Goal: Information Seeking & Learning: Learn about a topic

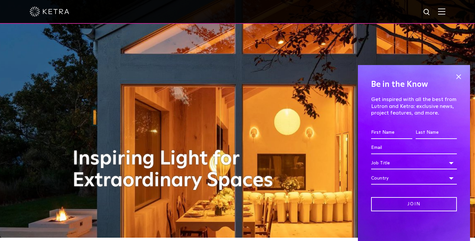
scroll to position [4, 0]
click at [455, 70] on div "Be in the Know Get inspired with all the best from Lutron and Ketra: exclusive …" at bounding box center [414, 153] width 112 height 176
click at [455, 82] on h4 "Be in the Know" at bounding box center [414, 84] width 86 height 13
click at [457, 77] on span at bounding box center [459, 77] width 10 height 10
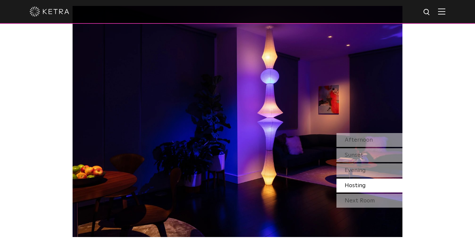
scroll to position [556, 0]
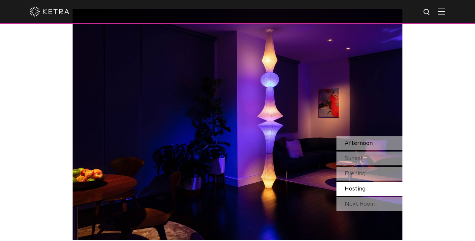
click at [378, 147] on div "Afternoon" at bounding box center [370, 143] width 66 height 14
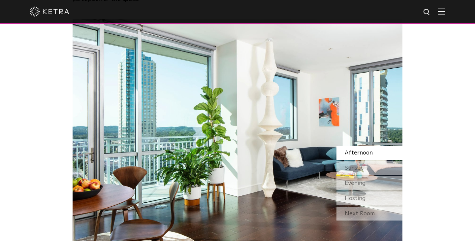
scroll to position [544, 0]
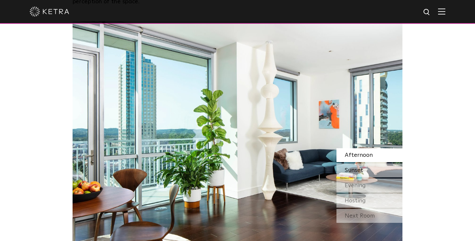
click at [360, 169] on span "Sunset" at bounding box center [354, 170] width 18 height 6
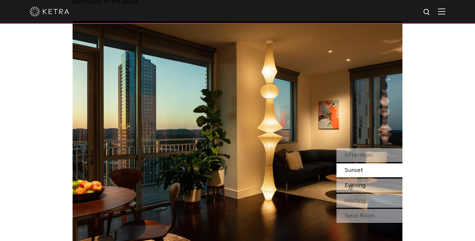
click at [376, 186] on div "Evening" at bounding box center [370, 186] width 66 height 14
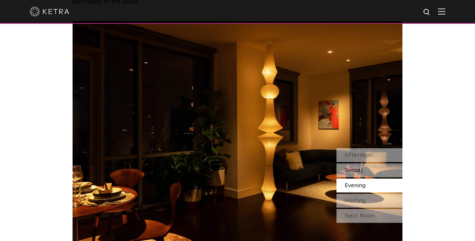
click at [372, 173] on div "Sunset" at bounding box center [370, 170] width 66 height 14
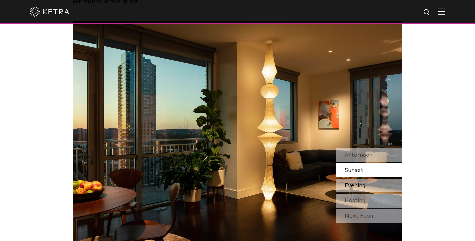
click at [376, 182] on div "Evening" at bounding box center [370, 186] width 66 height 14
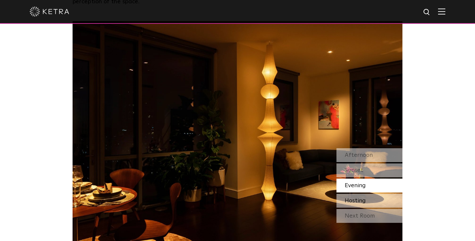
click at [374, 199] on div "Hosting" at bounding box center [370, 201] width 66 height 14
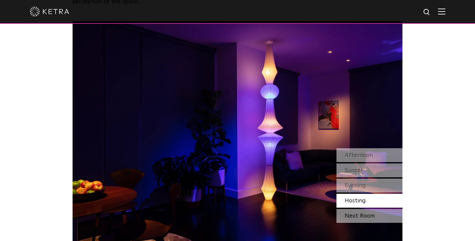
click at [371, 213] on div "Next Room" at bounding box center [370, 216] width 66 height 14
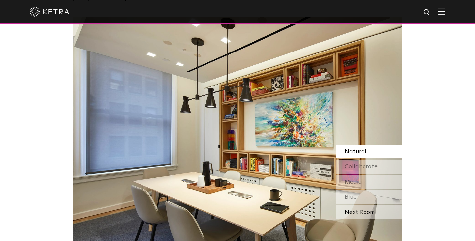
scroll to position [549, 0]
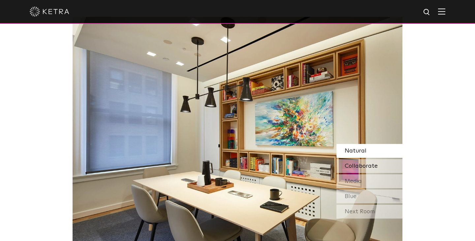
click at [371, 167] on span "Collaborate" at bounding box center [361, 166] width 33 height 6
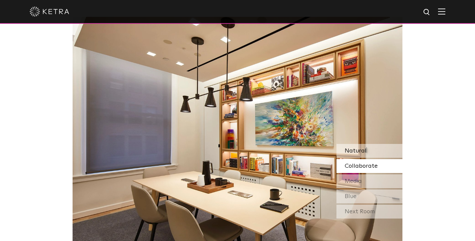
click at [369, 153] on div "Natural" at bounding box center [370, 151] width 66 height 14
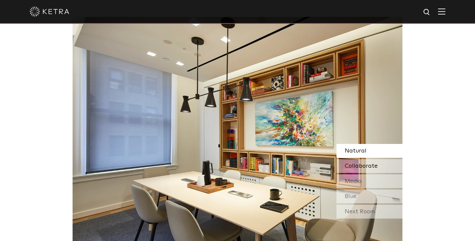
click at [370, 164] on span "Collaborate" at bounding box center [361, 166] width 33 height 6
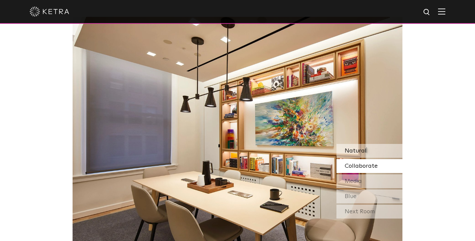
click at [372, 155] on div "Natural" at bounding box center [370, 151] width 66 height 14
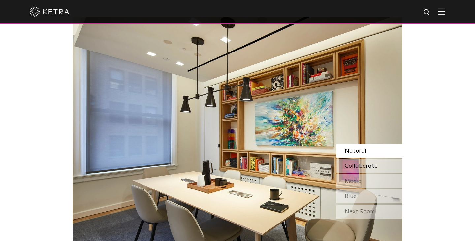
click at [375, 162] on div "Collaborate" at bounding box center [370, 166] width 66 height 14
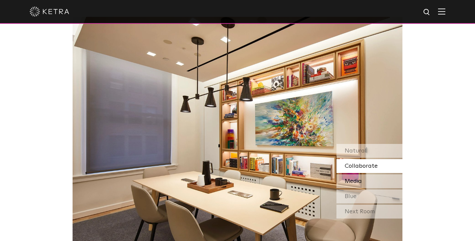
click at [375, 180] on div "Media" at bounding box center [370, 181] width 66 height 14
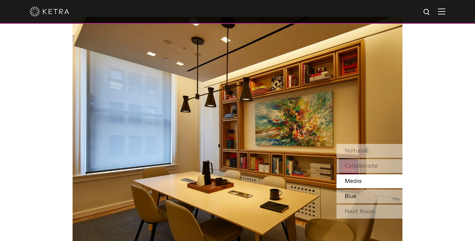
click at [369, 193] on div "Blue" at bounding box center [370, 196] width 66 height 14
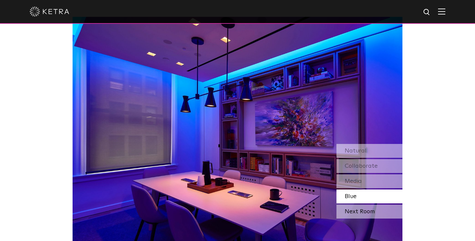
click at [368, 210] on div "Next Room" at bounding box center [370, 212] width 66 height 14
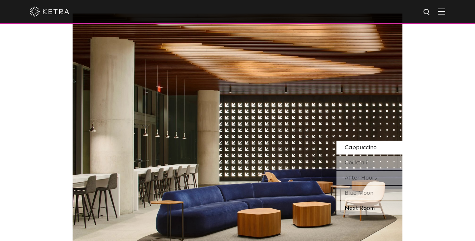
scroll to position [554, 0]
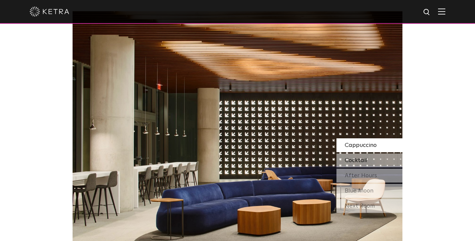
click at [380, 156] on div "Cocktail" at bounding box center [370, 160] width 66 height 14
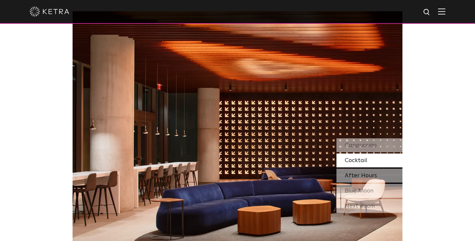
click at [379, 178] on div "After Hours" at bounding box center [370, 176] width 66 height 14
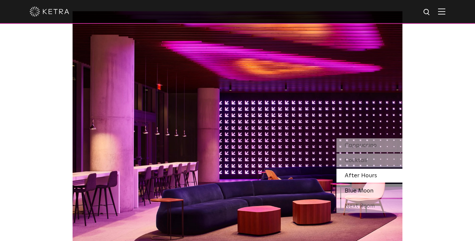
click at [372, 186] on div "Blue Moon" at bounding box center [370, 191] width 66 height 14
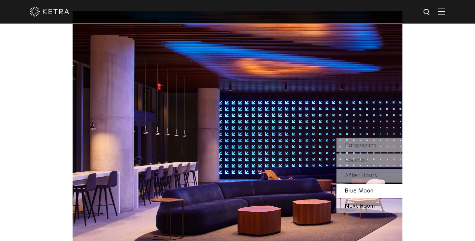
click at [369, 208] on div "Next Room" at bounding box center [370, 206] width 66 height 14
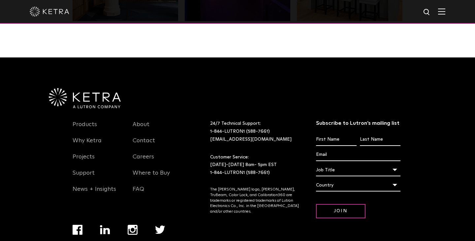
scroll to position [1361, 0]
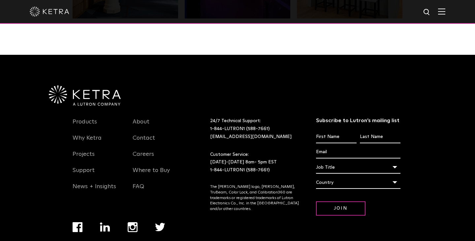
click at [444, 13] on img at bounding box center [441, 11] width 7 height 6
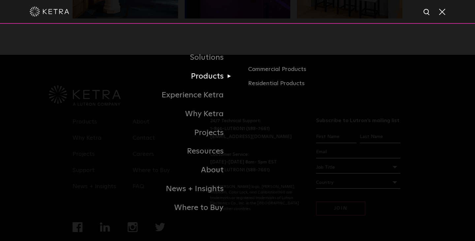
click at [205, 78] on link "Products" at bounding box center [155, 76] width 165 height 19
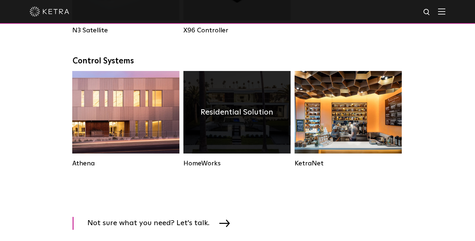
scroll to position [952, 0]
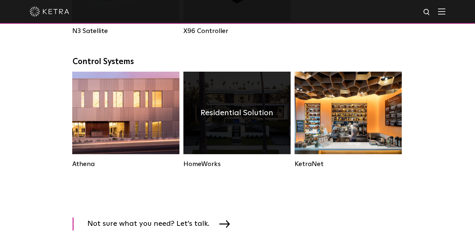
click at [266, 113] on h4 "Residential Solution" at bounding box center [237, 113] width 73 height 13
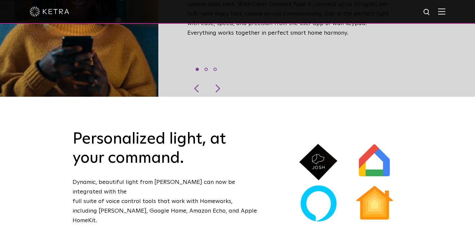
scroll to position [315, 0]
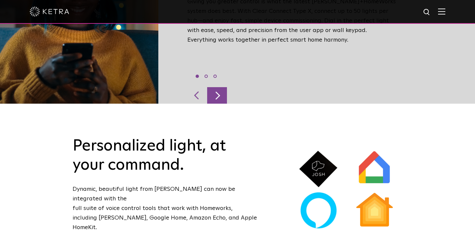
click at [218, 87] on div at bounding box center [217, 95] width 20 height 17
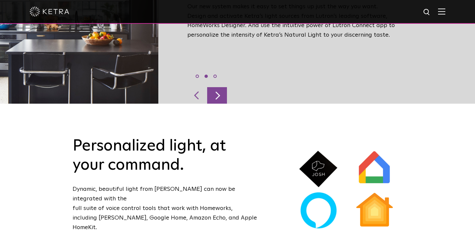
click at [218, 87] on div at bounding box center [217, 95] width 20 height 17
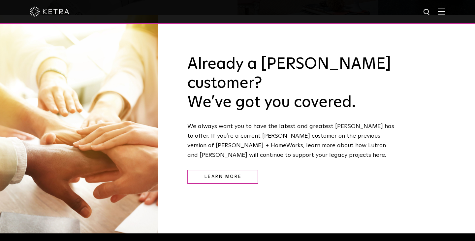
scroll to position [701, 0]
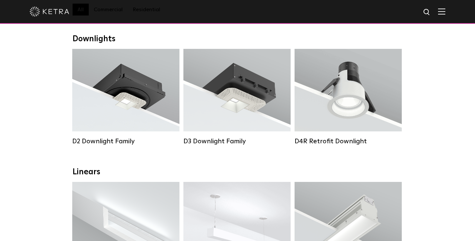
scroll to position [101, 0]
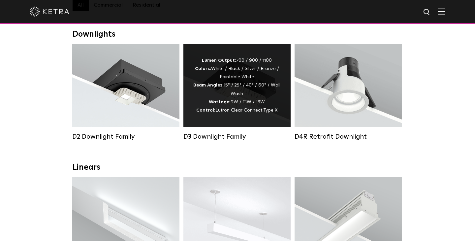
click at [222, 134] on div "D3 Downlight Family" at bounding box center [237, 137] width 107 height 8
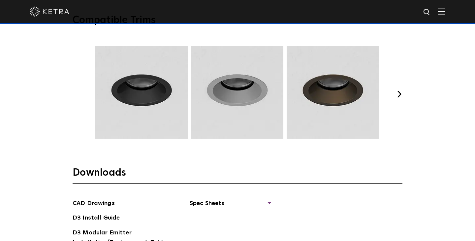
scroll to position [861, 0]
